Goal: Navigation & Orientation: Find specific page/section

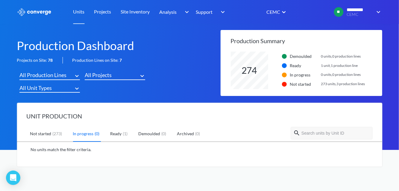
scroll to position [37, 152]
click at [183, 70] on div "Production Dashboard Projects on Site: 78 Production Lines on Site: 7 All Produ…" at bounding box center [119, 63] width 204 height 66
click at [76, 16] on link "Units" at bounding box center [78, 12] width 11 height 24
click at [381, 13] on img at bounding box center [378, 11] width 10 height 7
click at [195, 43] on h1 "Production Dashboard" at bounding box center [119, 46] width 204 height 16
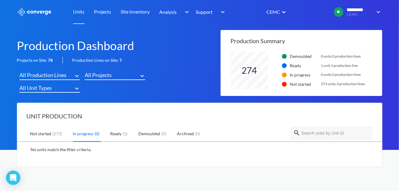
click at [79, 13] on link "Units" at bounding box center [78, 12] width 11 height 24
click at [105, 14] on link "Projects" at bounding box center [102, 12] width 17 height 24
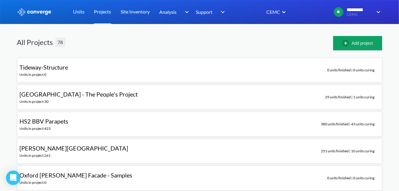
click at [84, 13] on link "Units" at bounding box center [78, 12] width 11 height 24
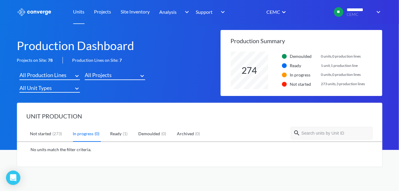
scroll to position [37, 152]
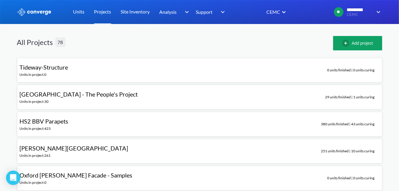
click at [106, 17] on link "Projects" at bounding box center [102, 12] width 17 height 24
click at [80, 19] on link "Units" at bounding box center [78, 12] width 11 height 24
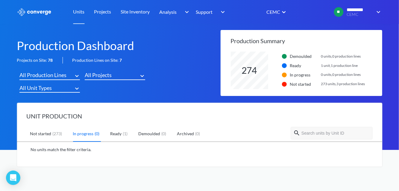
scroll to position [37, 152]
click at [382, 11] on img at bounding box center [378, 11] width 10 height 7
click at [281, 11] on input "text" at bounding box center [280, 12] width 1 height 12
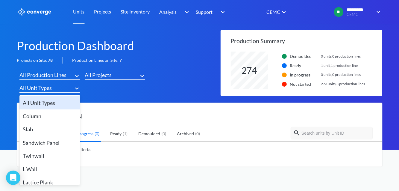
click at [178, 51] on h1 "Production Dashboard" at bounding box center [119, 46] width 204 height 16
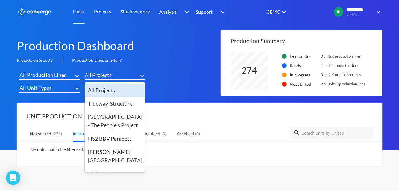
click at [132, 86] on div "All Projects" at bounding box center [115, 90] width 60 height 13
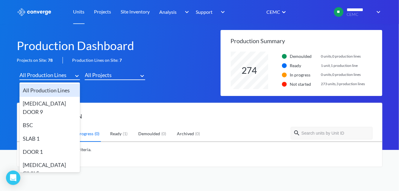
click at [66, 118] on div "BSC" at bounding box center [49, 124] width 60 height 13
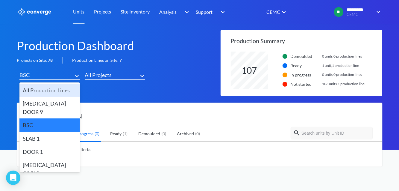
click at [69, 94] on div "All Production Lines" at bounding box center [49, 90] width 60 height 13
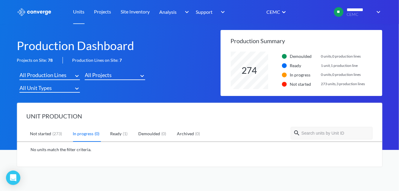
click at [28, 11] on img at bounding box center [34, 12] width 35 height 8
click at [174, 38] on h1 "Production Dashboard" at bounding box center [119, 46] width 204 height 16
click at [131, 17] on link "Site Inventory" at bounding box center [135, 12] width 29 height 24
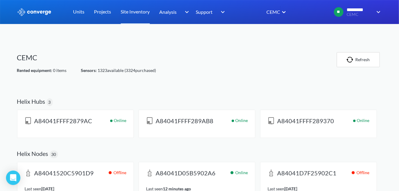
click at [84, 12] on link "Units" at bounding box center [78, 12] width 11 height 24
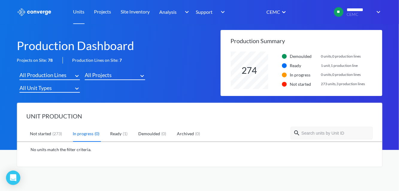
scroll to position [37, 152]
click at [330, 133] on input "text" at bounding box center [335, 132] width 69 height 5
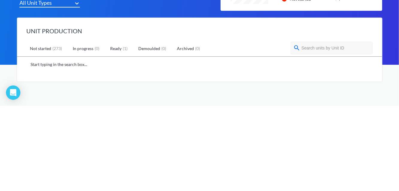
click at [373, 120] on div "UNIT PRODUCTION Not started ( 273 ) In progress ( 0 ) Ready ( 1 ) Demoulded ( 0…" at bounding box center [199, 135] width 365 height 64
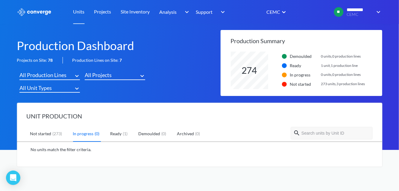
click at [50, 134] on link "Not started ( 273 )" at bounding box center [46, 134] width 33 height 16
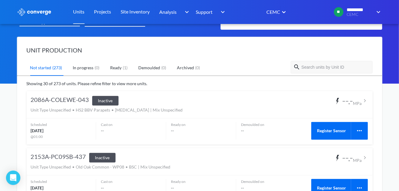
scroll to position [66, 0]
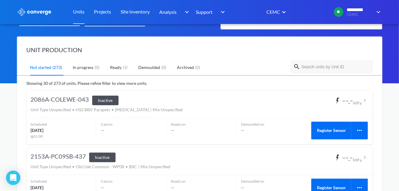
click at [355, 52] on h2 "UNIT PRODUCTION" at bounding box center [200, 49] width 346 height 7
